Goal: Task Accomplishment & Management: Use online tool/utility

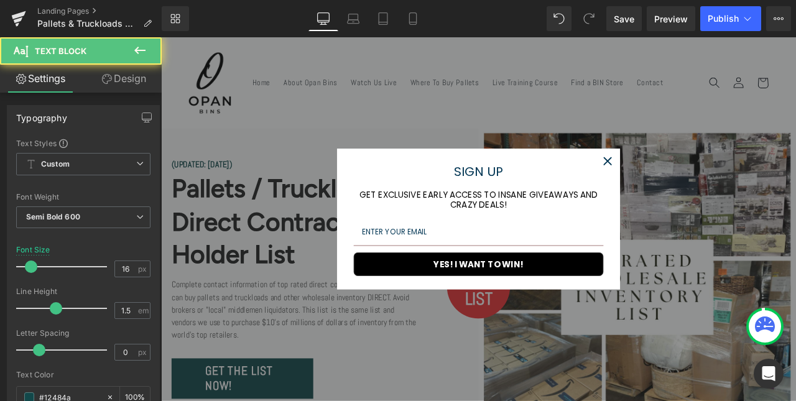
click at [688, 180] on icon "close icon" at bounding box center [690, 184] width 10 height 10
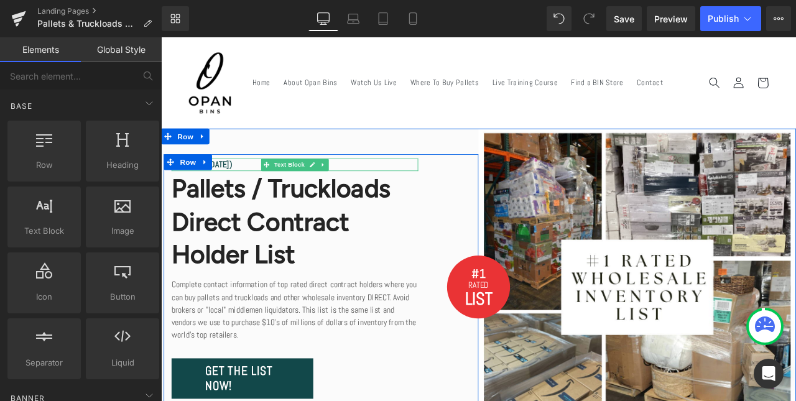
click at [259, 193] on p "(UPDATED: [DATE])" at bounding box center [319, 188] width 292 height 15
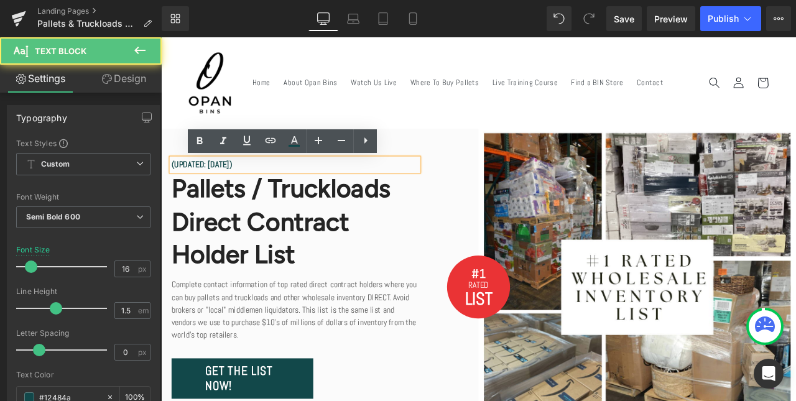
drag, startPoint x: 302, startPoint y: 188, endPoint x: 228, endPoint y: 188, distance: 74.0
click at [228, 188] on p "(UPDATED: [DATE])" at bounding box center [319, 188] width 292 height 15
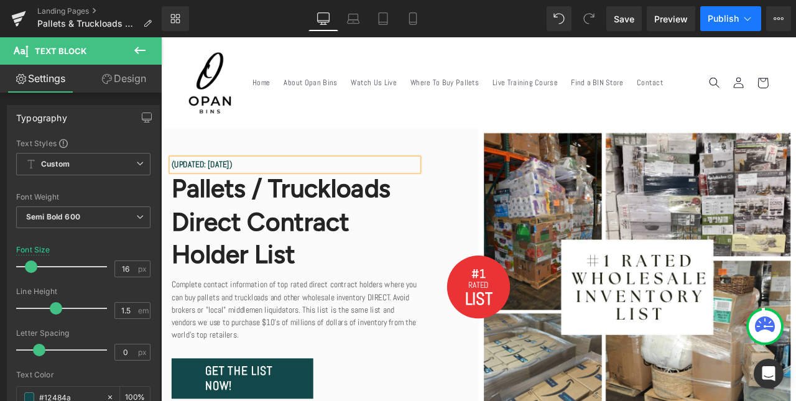
click at [742, 22] on icon at bounding box center [747, 18] width 12 height 12
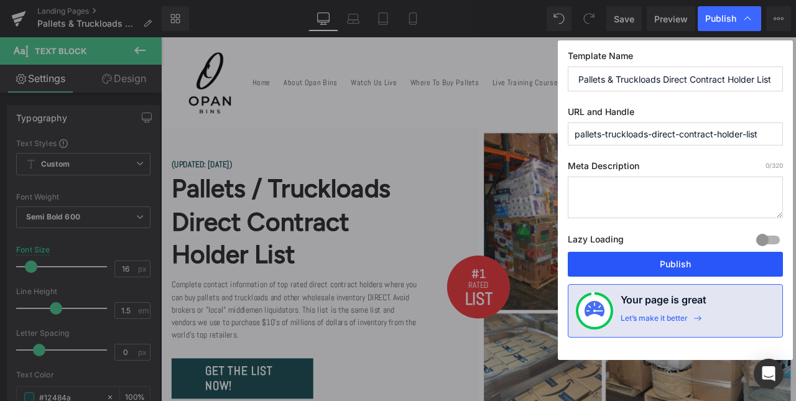
click at [642, 266] on button "Publish" at bounding box center [675, 264] width 215 height 25
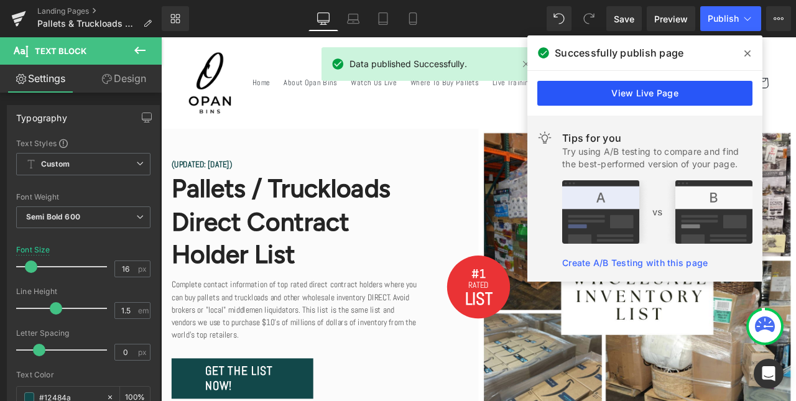
click at [616, 85] on link "View Live Page" at bounding box center [644, 93] width 215 height 25
